Goal: Navigation & Orientation: Find specific page/section

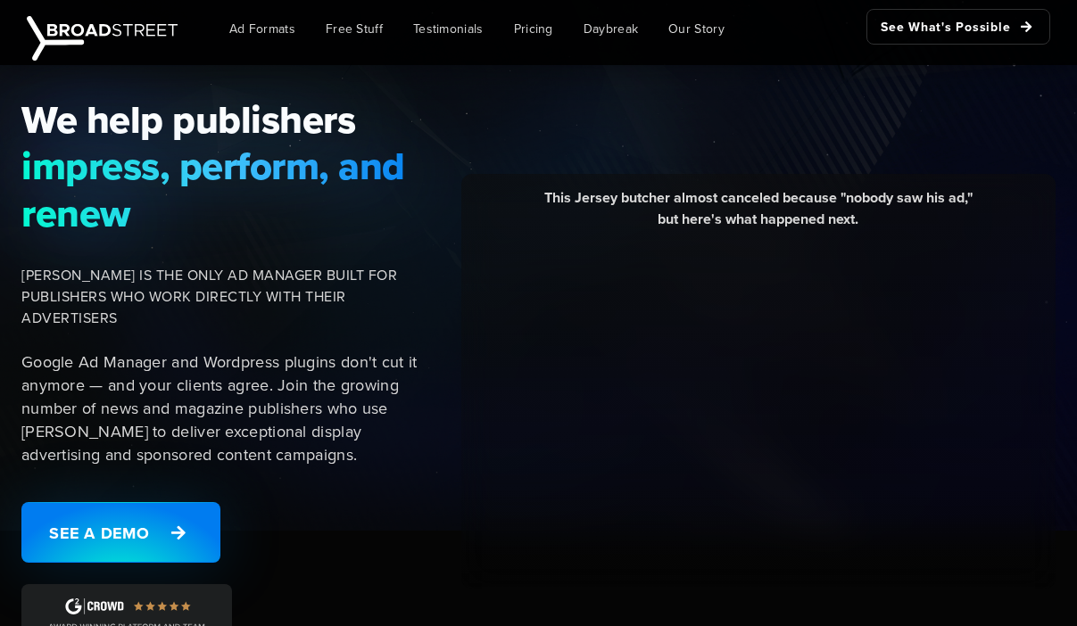
scroll to position [133, 0]
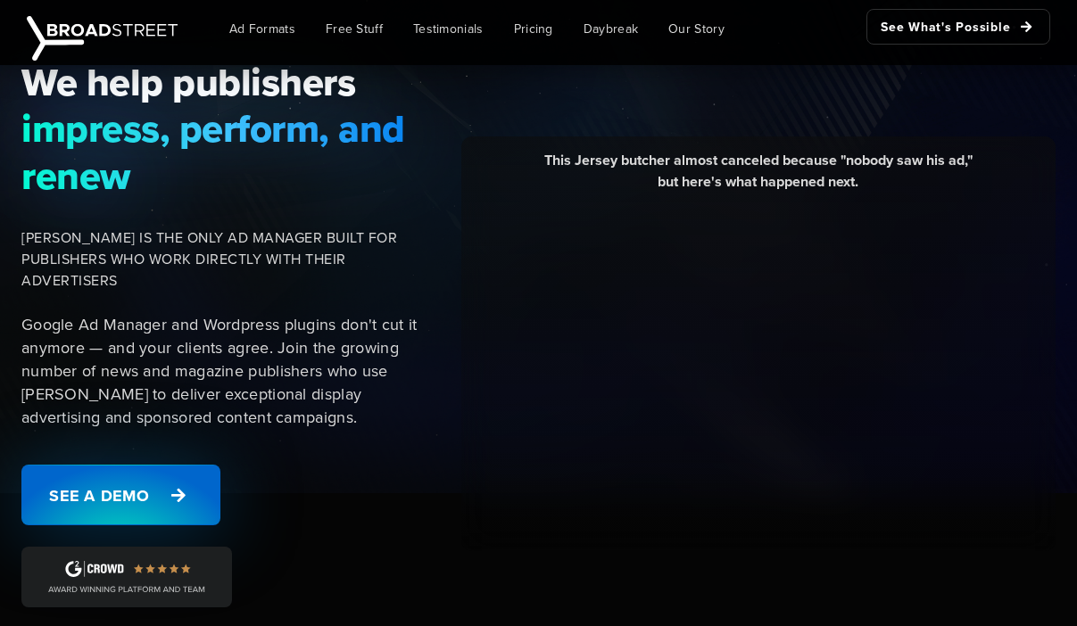
click at [186, 503] on icon at bounding box center [178, 495] width 29 height 30
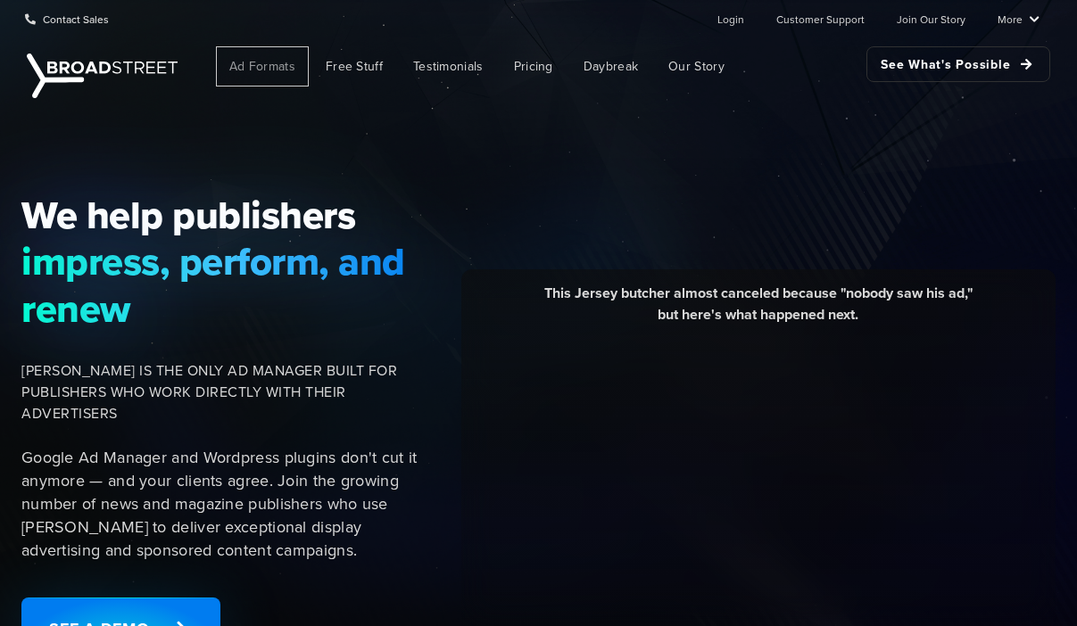
click at [263, 65] on span "Ad Formats" at bounding box center [262, 66] width 66 height 19
click at [352, 58] on span "Free Stuff" at bounding box center [354, 66] width 57 height 19
